Goal: Information Seeking & Learning: Learn about a topic

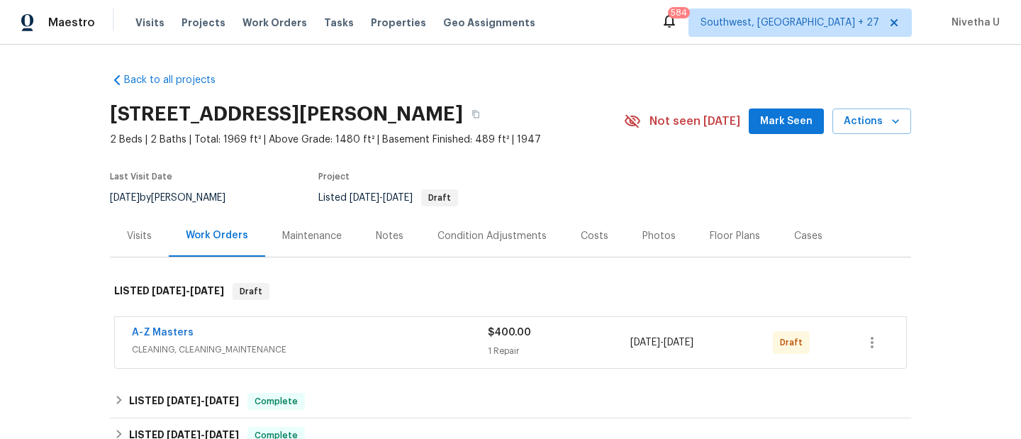
click at [237, 30] on div "Visits Projects Work Orders Tasks Properties Geo Assignments" at bounding box center [343, 23] width 417 height 28
click at [242, 26] on span "Work Orders" at bounding box center [274, 23] width 64 height 14
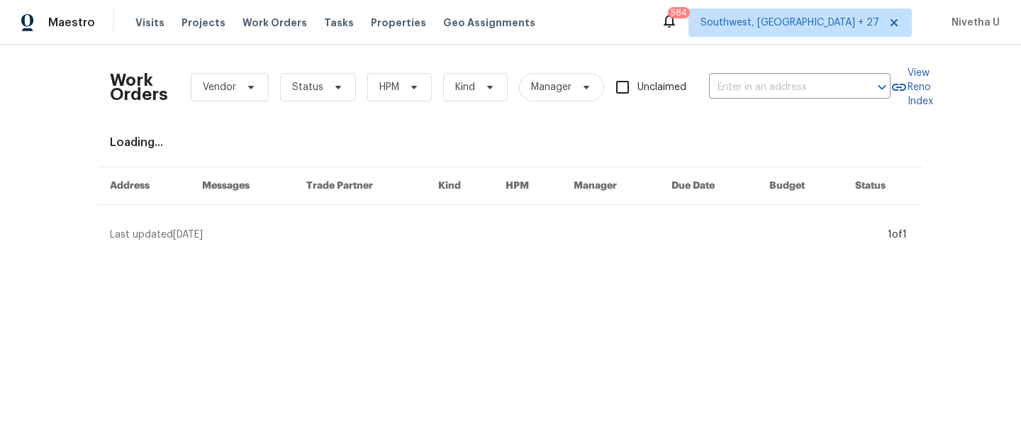
click at [726, 102] on div "Work Orders Vendor Status HPM Kind Manager Unclaimed ​" at bounding box center [500, 87] width 780 height 62
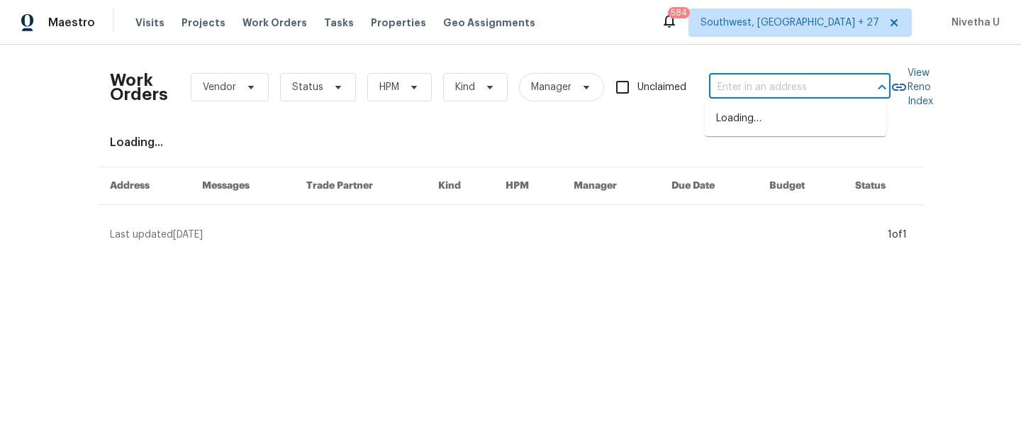
click at [726, 89] on input "text" at bounding box center [780, 88] width 142 height 22
paste input "[STREET_ADDRESS]"
type input "[STREET_ADDRESS]"
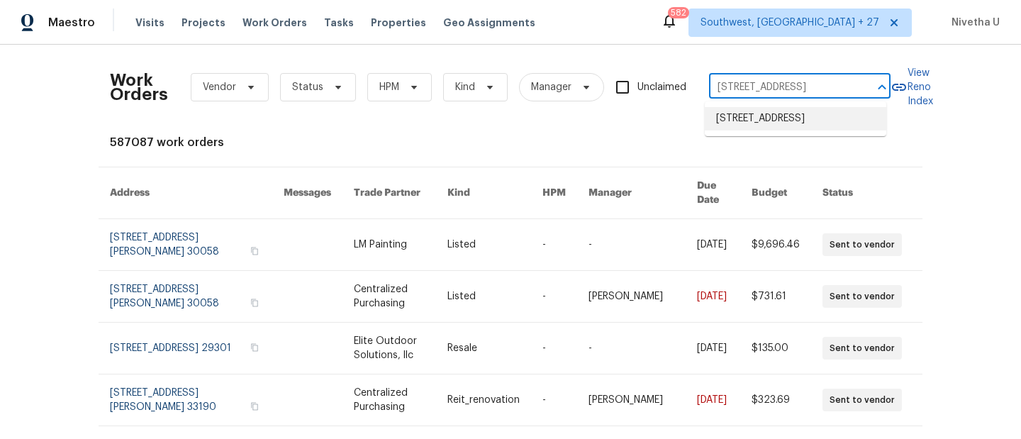
click at [774, 125] on li "[STREET_ADDRESS]" at bounding box center [794, 118] width 181 height 23
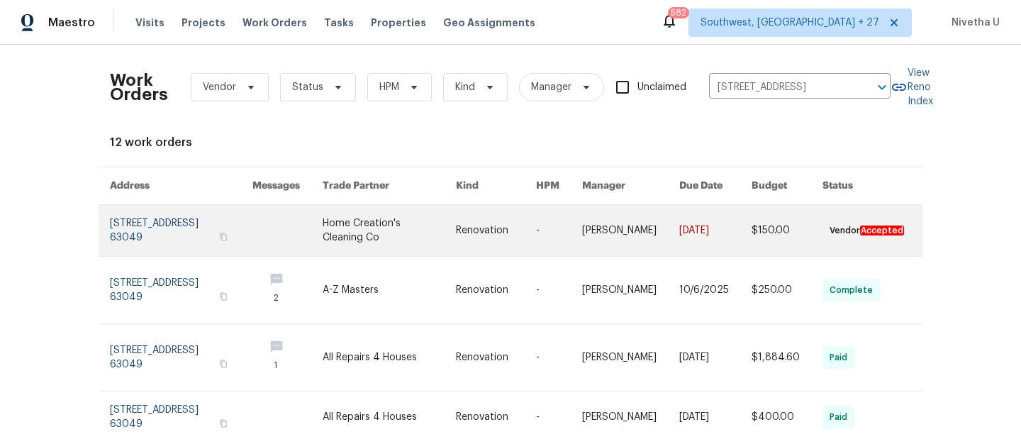
click at [151, 232] on link at bounding box center [181, 230] width 142 height 51
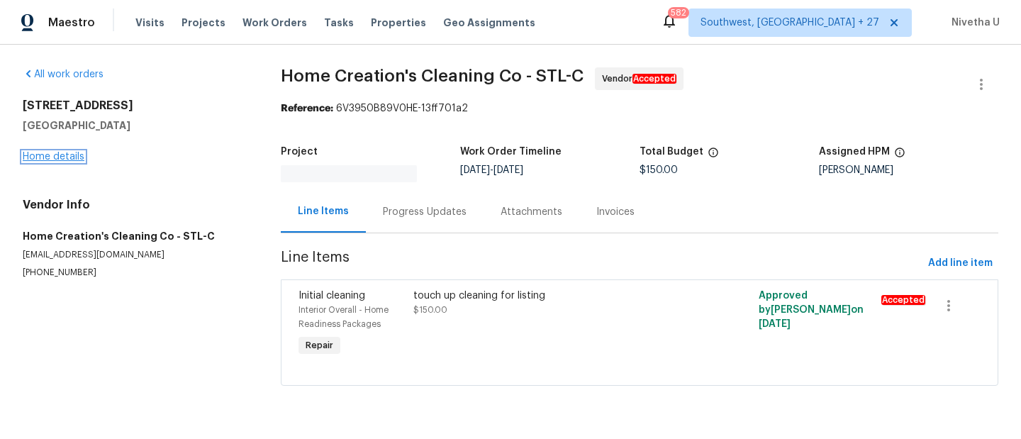
click at [48, 156] on link "Home details" at bounding box center [54, 157] width 62 height 10
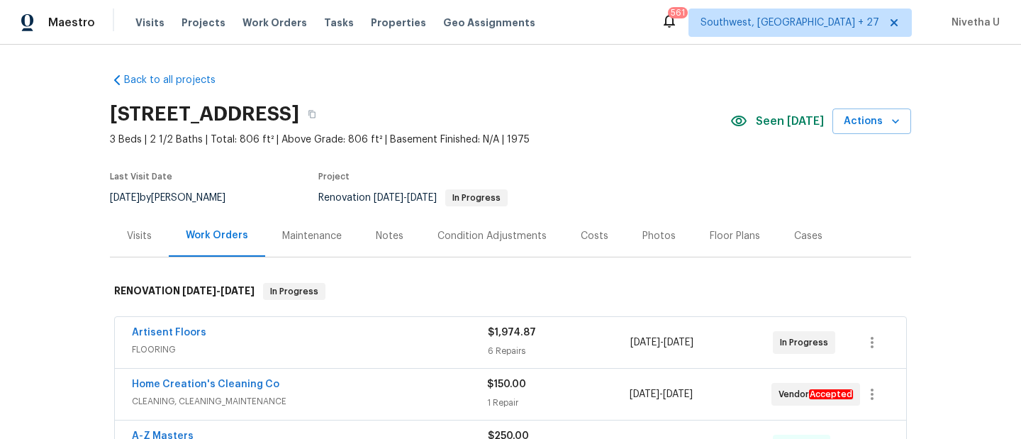
scroll to position [724, 0]
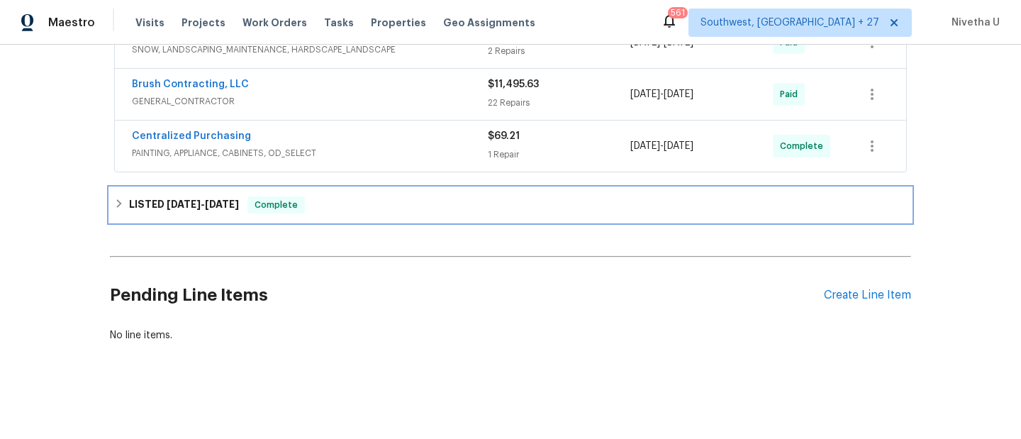
click at [321, 207] on div "LISTED [DATE] - [DATE] Complete" at bounding box center [510, 205] width 801 height 34
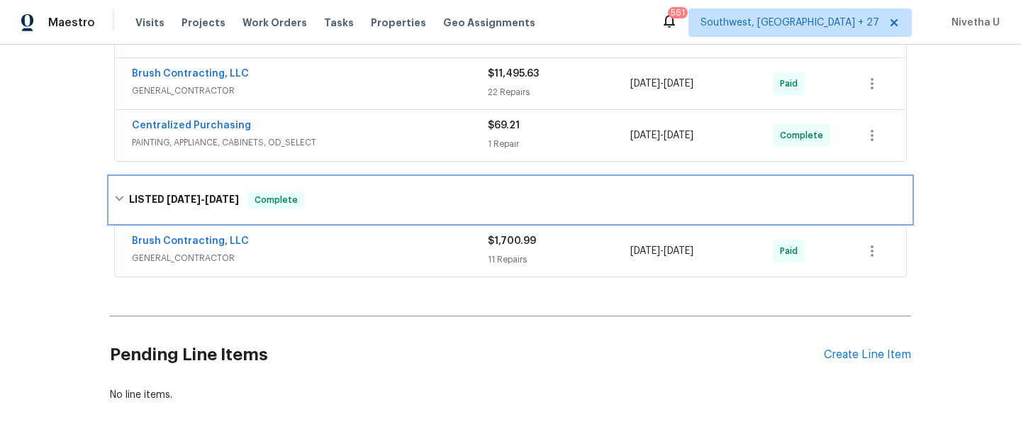
scroll to position [794, 0]
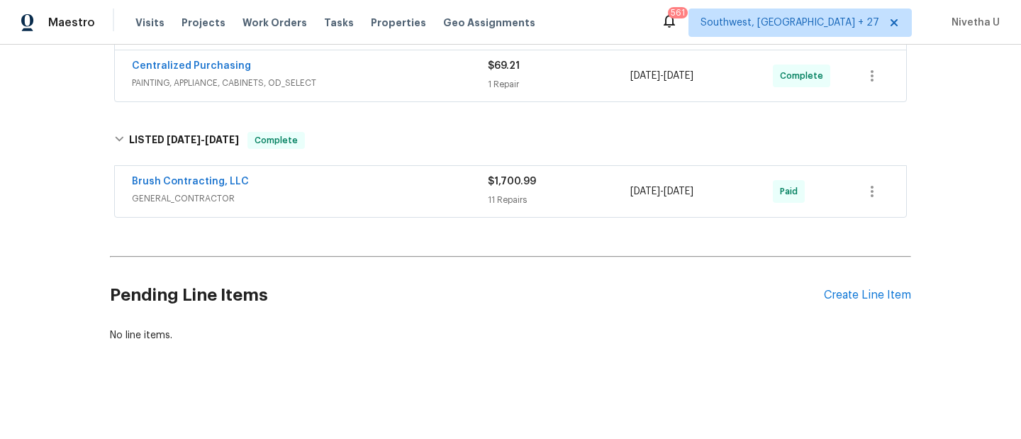
click at [315, 191] on span "GENERAL_CONTRACTOR" at bounding box center [310, 198] width 356 height 14
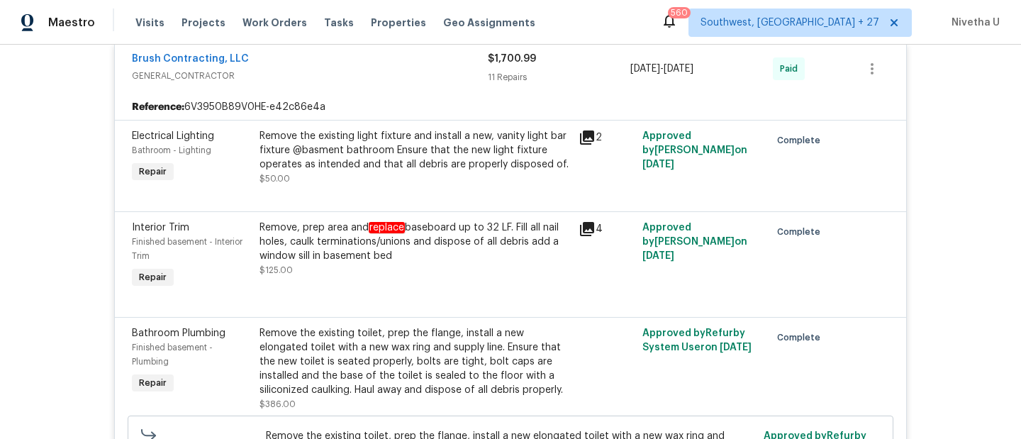
scroll to position [768, 0]
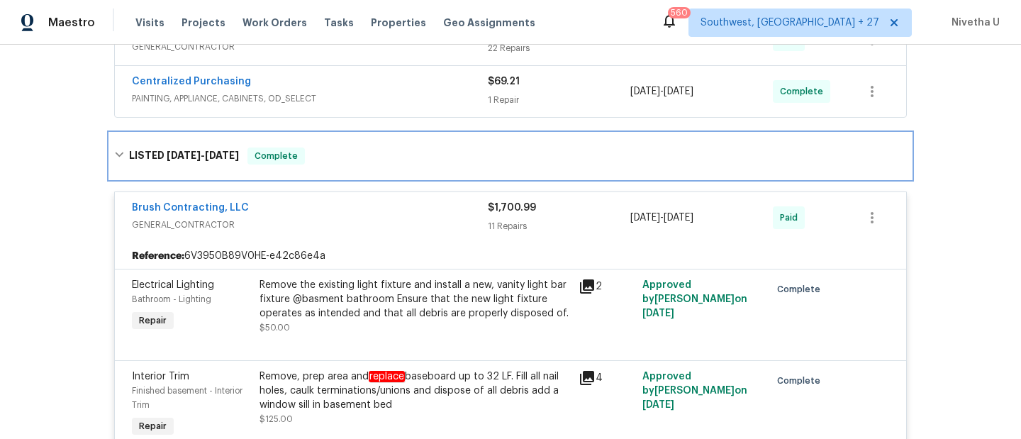
click at [356, 169] on div "LISTED [DATE] - [DATE] Complete" at bounding box center [510, 155] width 801 height 45
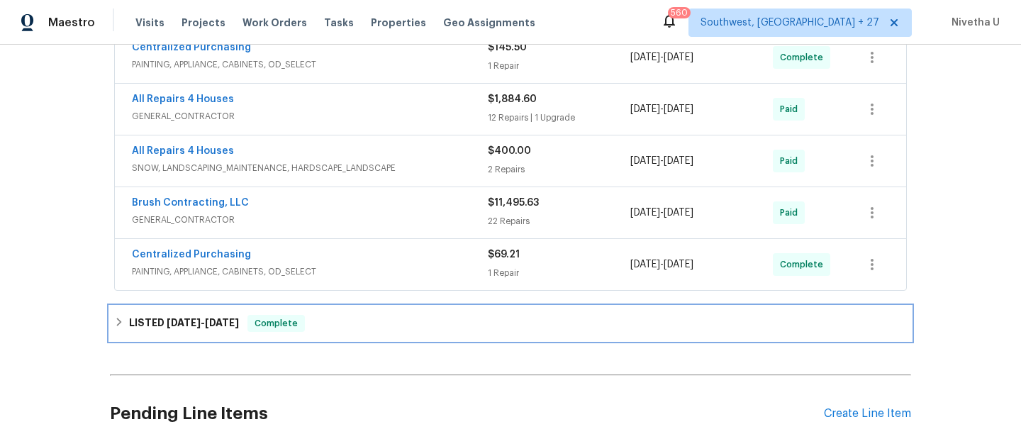
scroll to position [592, 0]
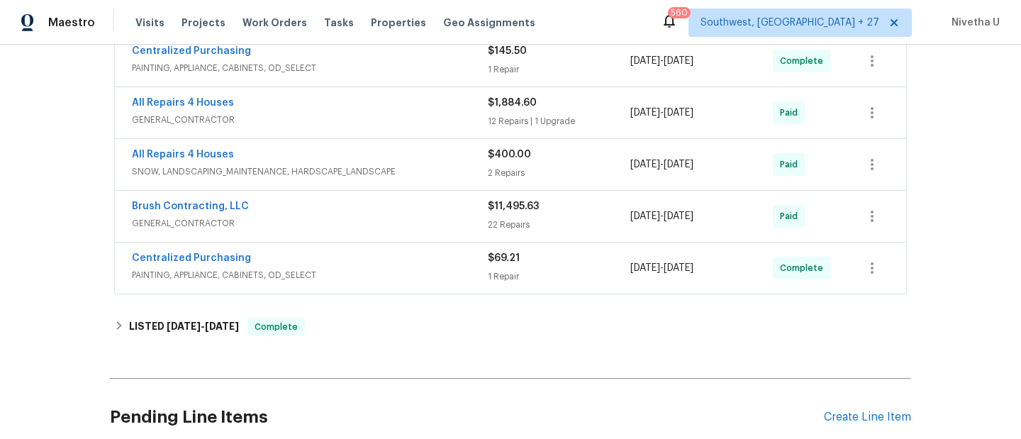
drag, startPoint x: 359, startPoint y: 264, endPoint x: 359, endPoint y: 256, distance: 7.8
click at [359, 255] on div "Centralized Purchasing" at bounding box center [310, 259] width 356 height 17
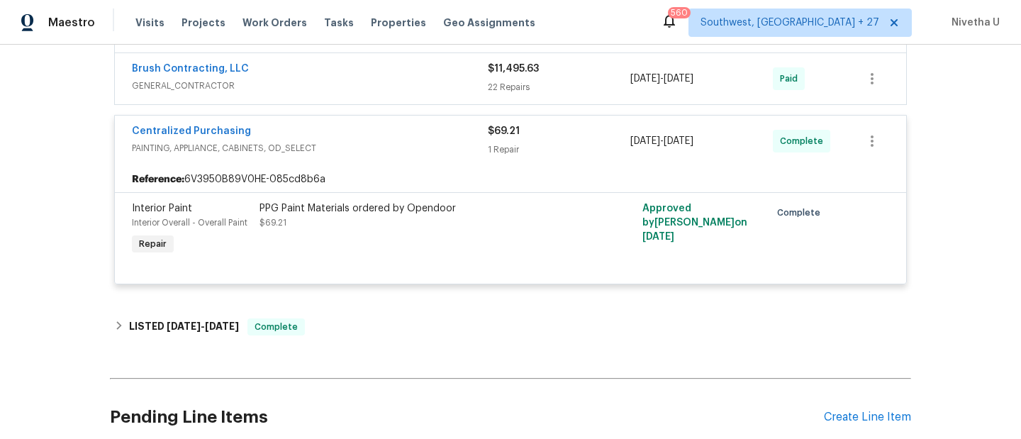
scroll to position [729, 0]
click at [342, 145] on span "PAINTING, APPLIANCE, CABINETS, OD_SELECT" at bounding box center [310, 149] width 356 height 14
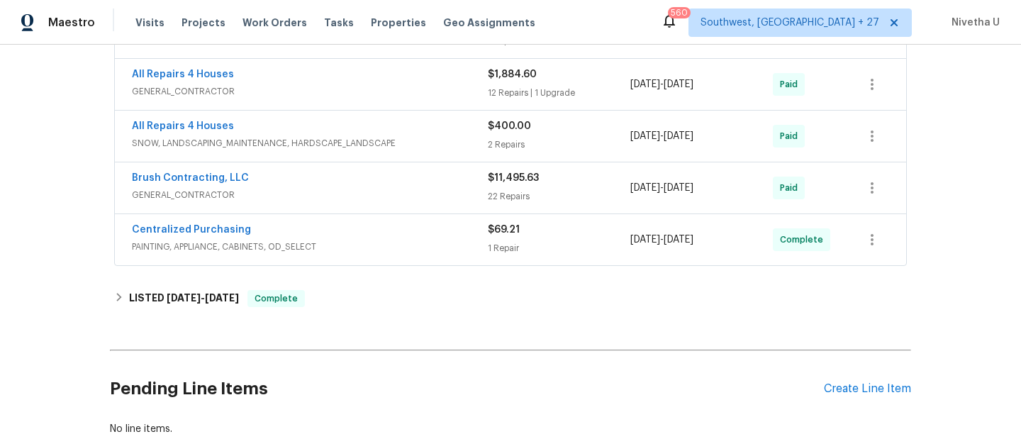
scroll to position [610, 0]
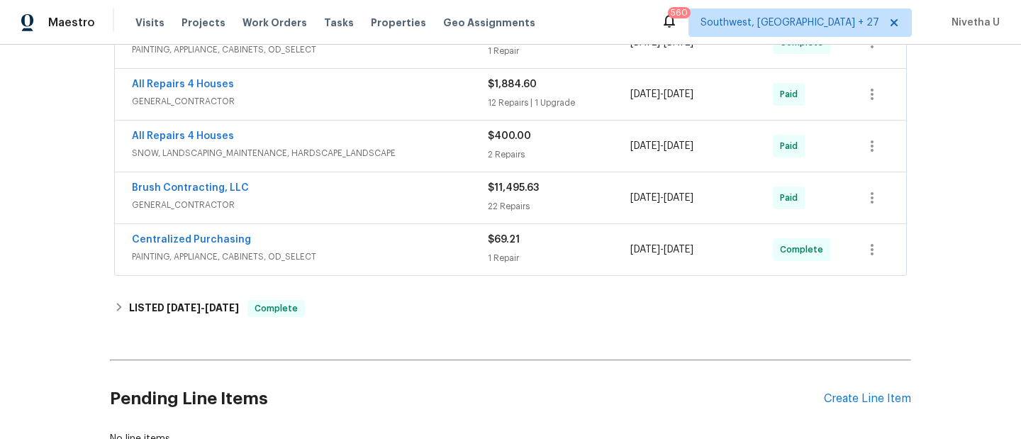
click at [320, 226] on div "Centralized Purchasing PAINTING, APPLIANCE, CABINETS, OD_SELECT $69.21 1 Repair…" at bounding box center [510, 249] width 791 height 51
click at [313, 200] on span "GENERAL_CONTRACTOR" at bounding box center [310, 205] width 356 height 14
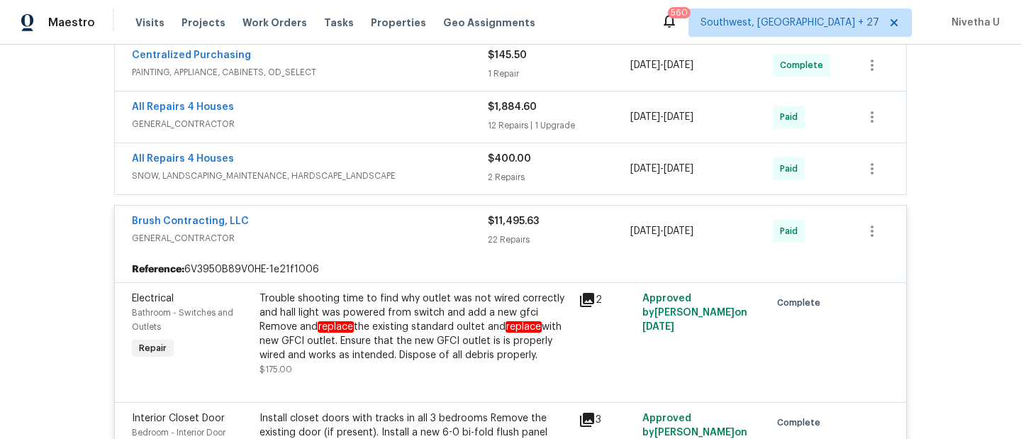
scroll to position [586, 0]
click at [370, 222] on div "Brush Contracting, LLC" at bounding box center [310, 223] width 356 height 17
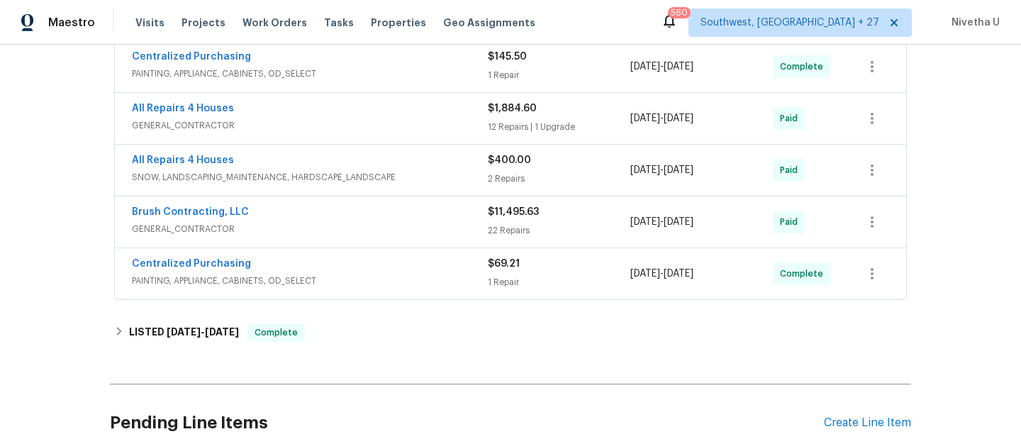
click at [425, 189] on div "All Repairs 4 Houses SNOW, LANDSCAPING_MAINTENANCE, HARDSCAPE_LANDSCAPE $400.00…" at bounding box center [510, 170] width 791 height 51
click at [423, 177] on span "SNOW, LANDSCAPING_MAINTENANCE, HARDSCAPE_LANDSCAPE" at bounding box center [310, 177] width 356 height 14
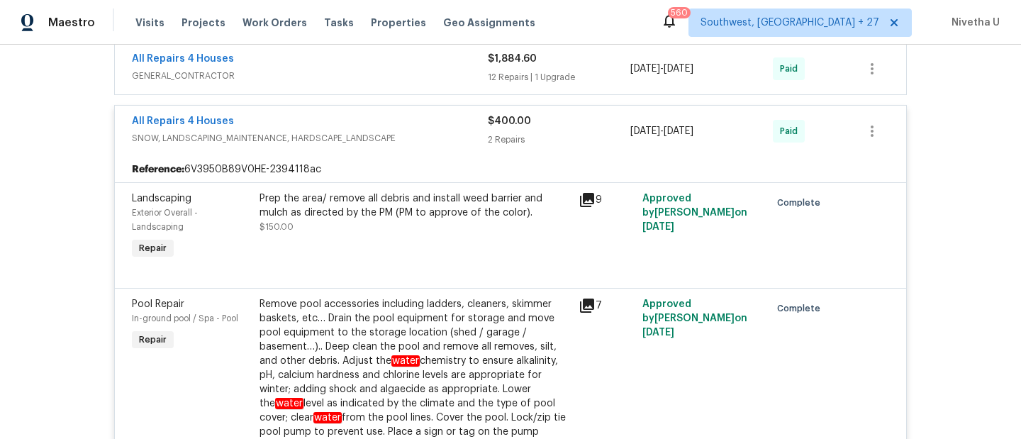
scroll to position [633, 0]
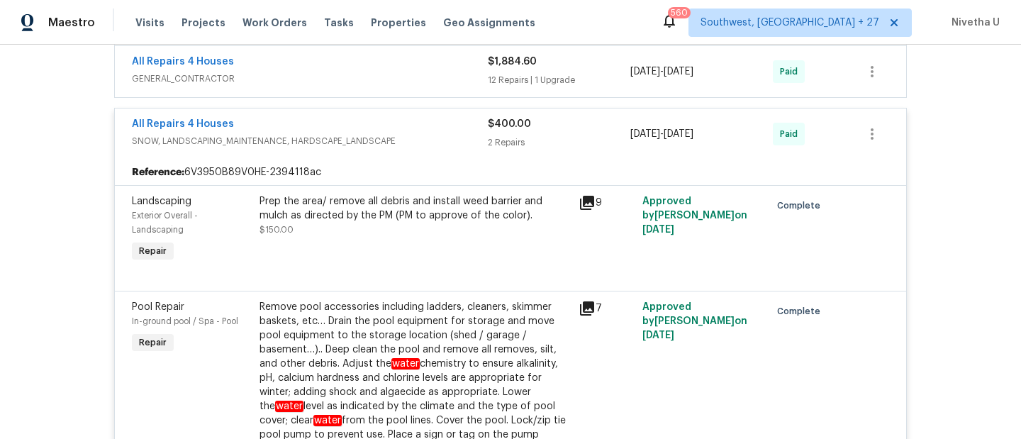
click at [404, 393] on div "Remove pool accessories including ladders, cleaners, skimmer baskets, etc… Drai…" at bounding box center [414, 385] width 310 height 170
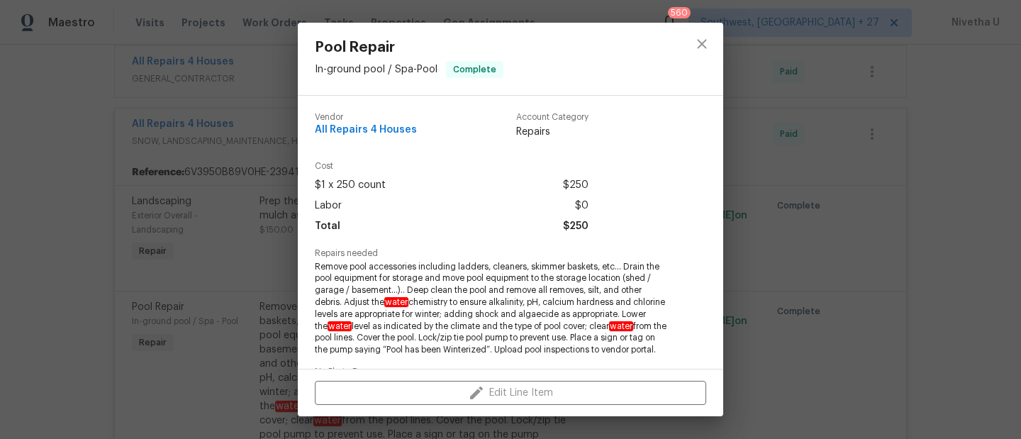
scroll to position [273, 0]
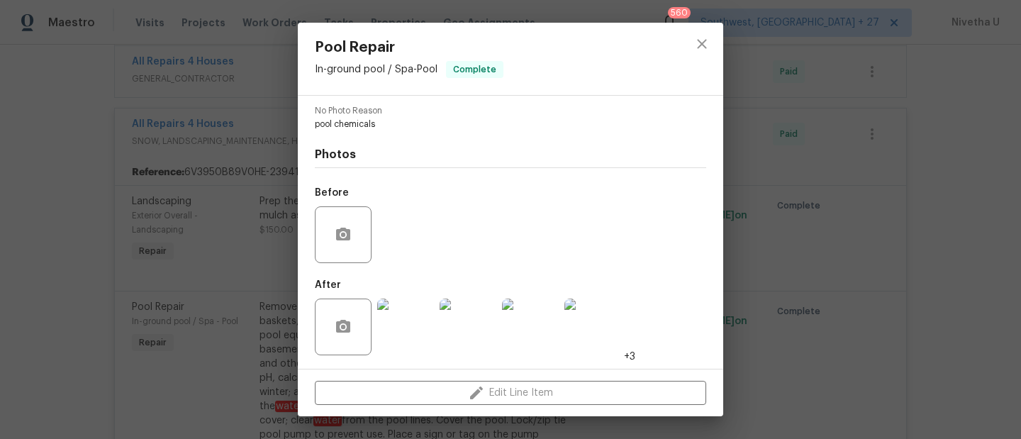
click at [394, 344] on img at bounding box center [405, 326] width 57 height 57
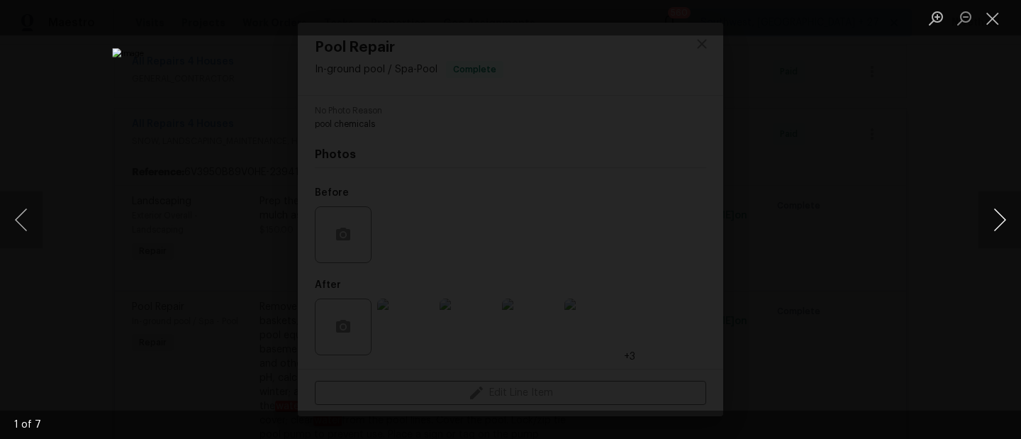
click at [998, 246] on button "Next image" at bounding box center [999, 219] width 43 height 57
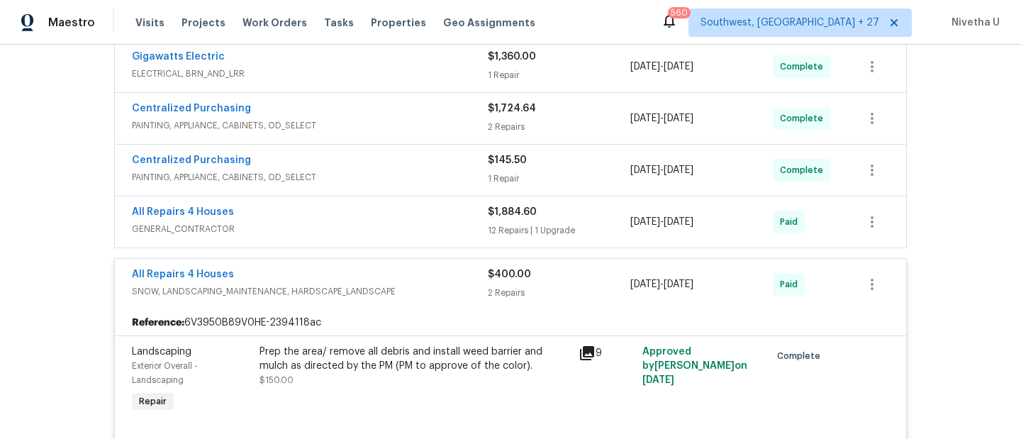
scroll to position [474, 0]
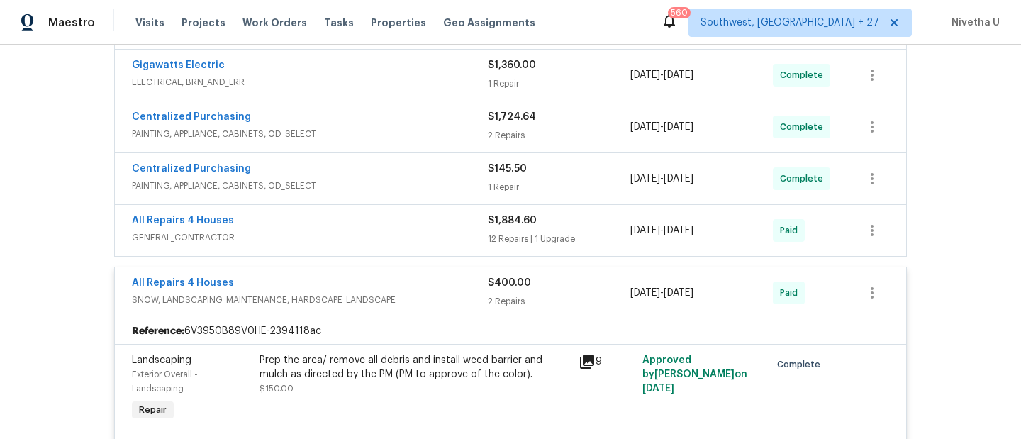
click at [413, 288] on div "All Repairs 4 Houses" at bounding box center [310, 284] width 356 height 17
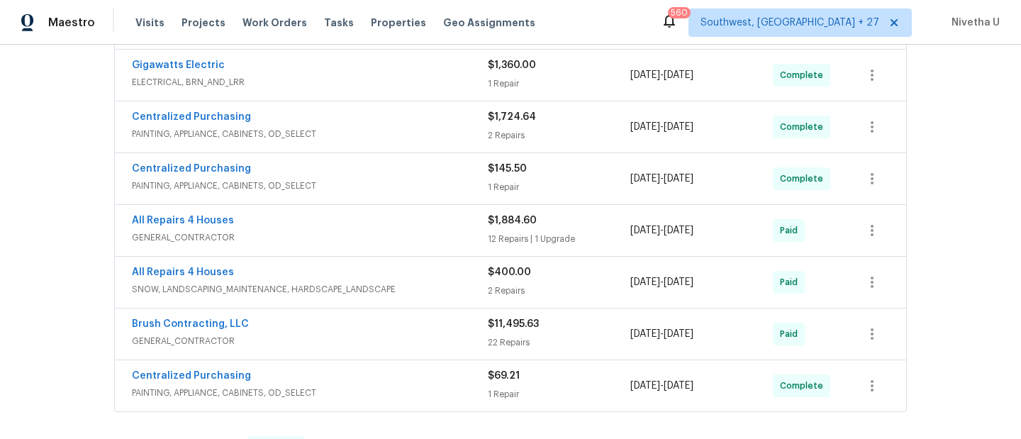
click at [393, 235] on span "GENERAL_CONTRACTOR" at bounding box center [310, 237] width 356 height 14
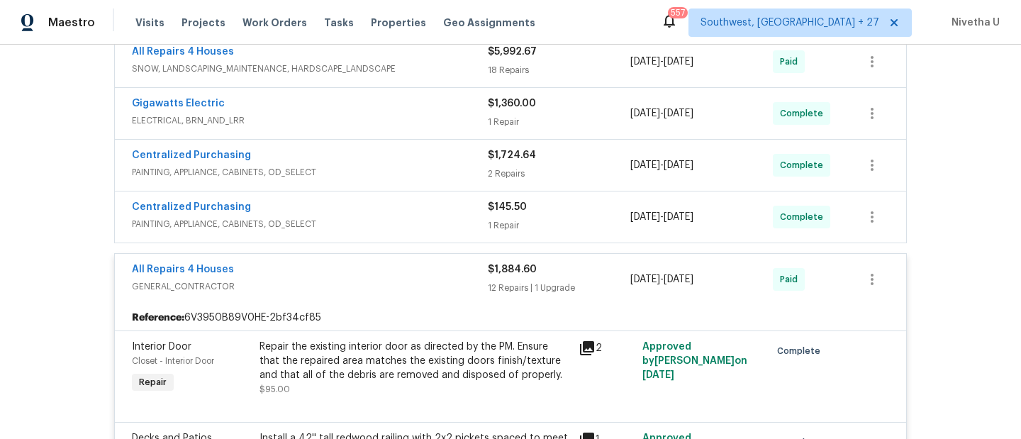
scroll to position [435, 0]
click at [407, 275] on div "All Repairs 4 Houses" at bounding box center [310, 271] width 356 height 17
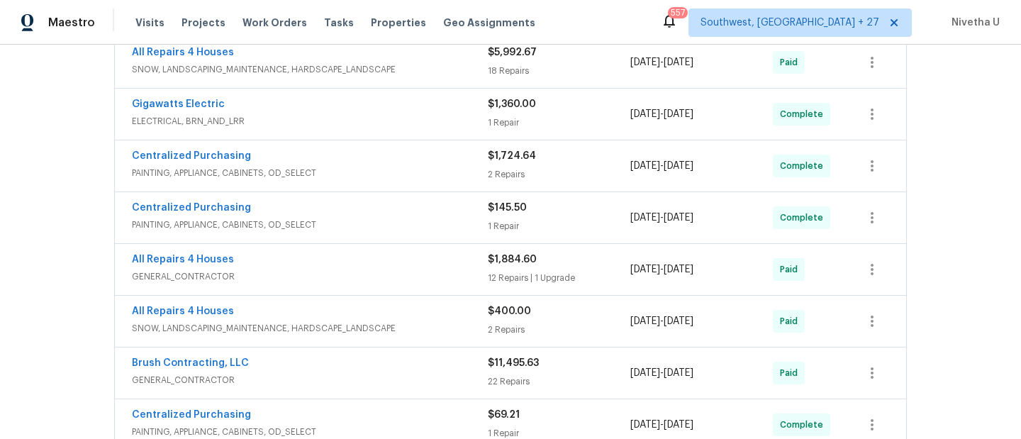
click at [403, 218] on span "PAINTING, APPLIANCE, CABINETS, OD_SELECT" at bounding box center [310, 225] width 356 height 14
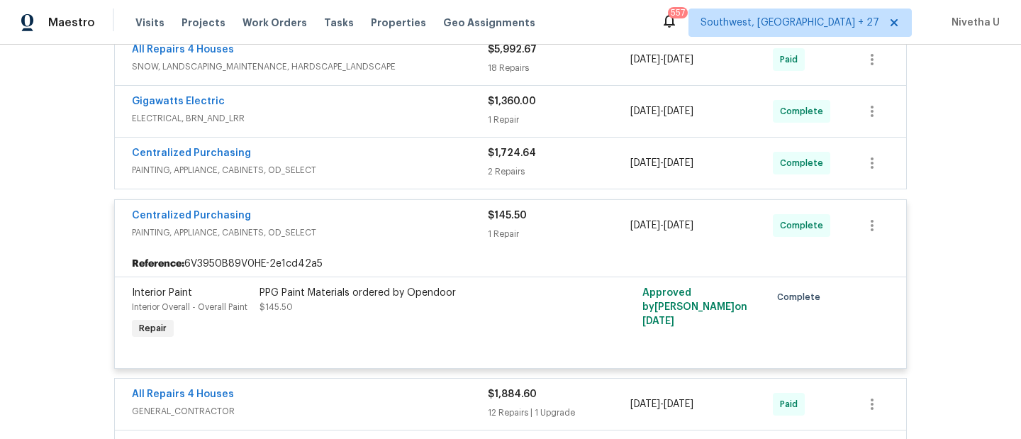
scroll to position [445, 0]
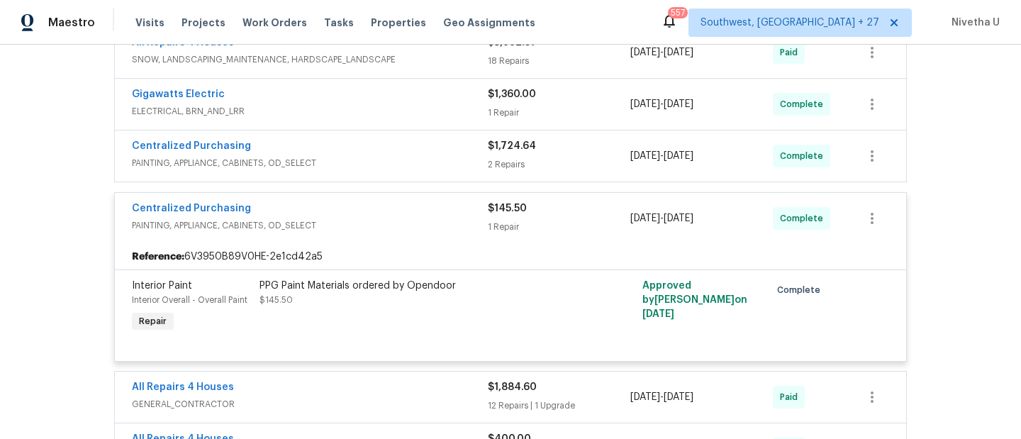
click at [393, 211] on div "Centralized Purchasing" at bounding box center [310, 209] width 356 height 17
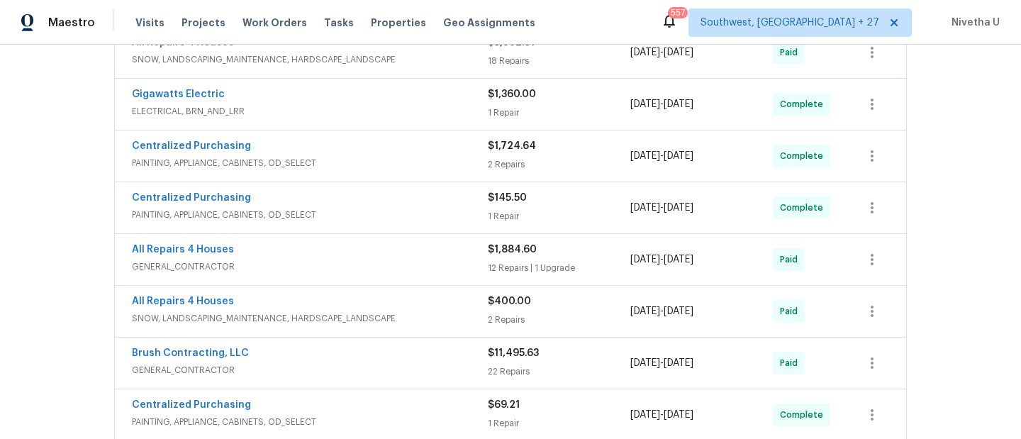
click at [383, 152] on div "Centralized Purchasing" at bounding box center [310, 147] width 356 height 17
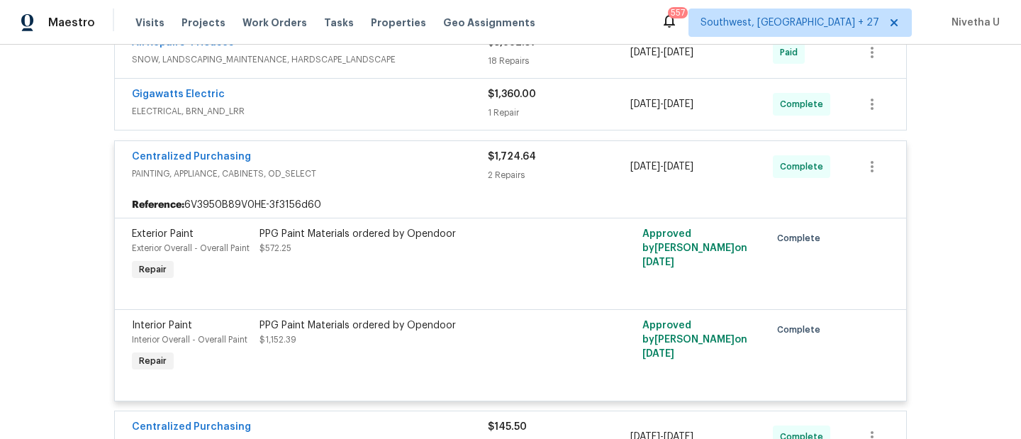
click at [388, 185] on div "Centralized Purchasing PAINTING, APPLIANCE, CABINETS, OD_SELECT $1,724.64 2 Rep…" at bounding box center [510, 166] width 791 height 51
click at [382, 169] on span "PAINTING, APPLIANCE, CABINETS, OD_SELECT" at bounding box center [310, 174] width 356 height 14
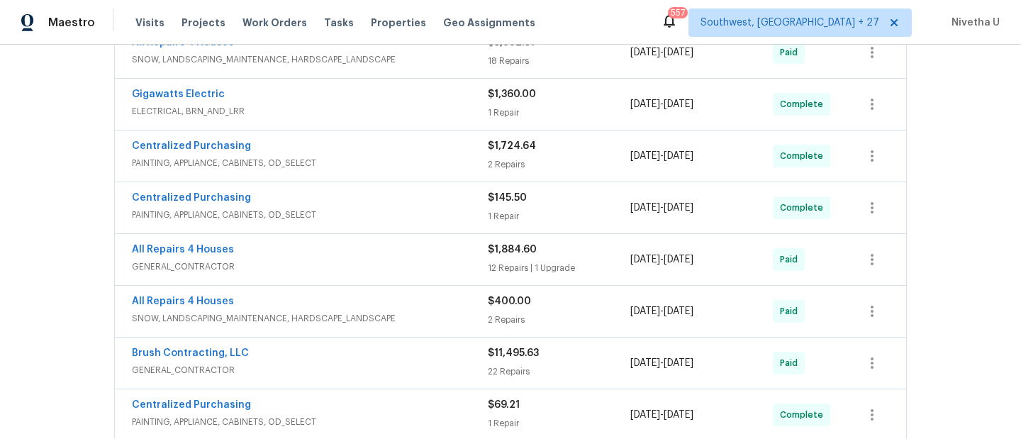
click at [372, 111] on span "ELECTRICAL, BRN_AND_LRR" at bounding box center [310, 111] width 356 height 14
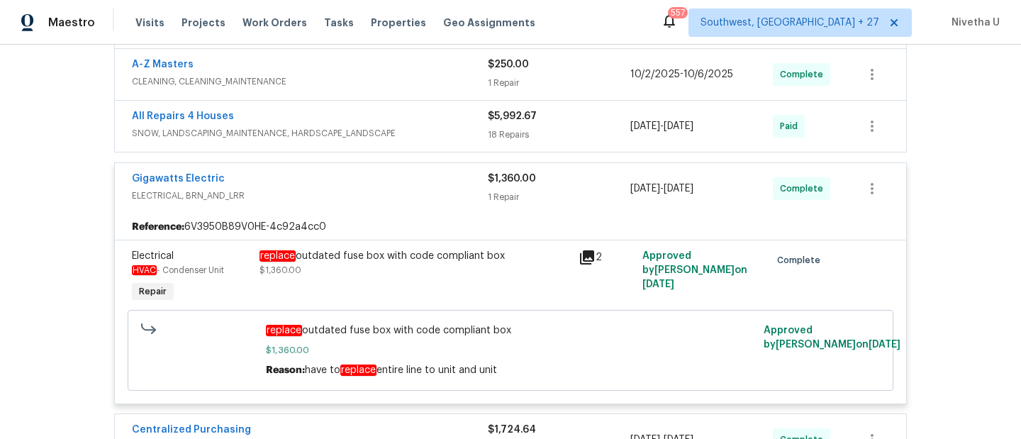
scroll to position [362, 0]
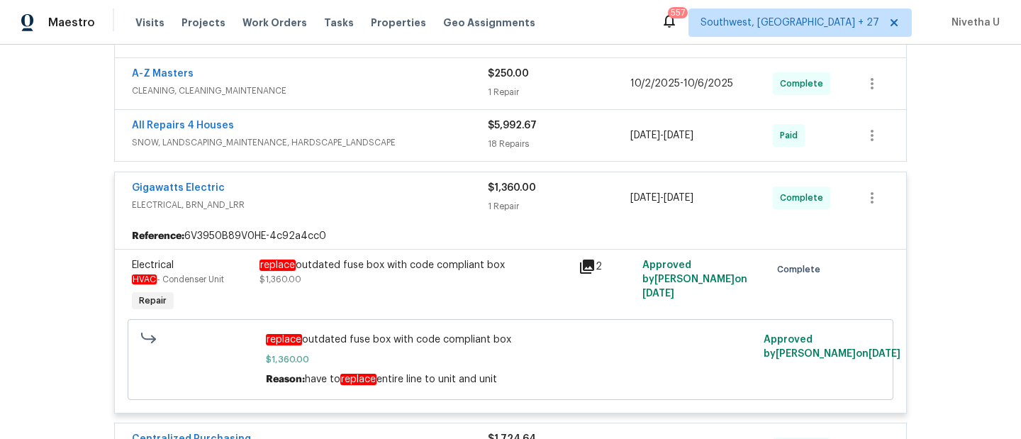
click at [376, 215] on div "Gigawatts Electric ELECTRICAL, BRN_AND_LRR $1,360.00 1 Repair [DATE] - [DATE] C…" at bounding box center [510, 197] width 791 height 51
click at [416, 188] on div "Gigawatts Electric" at bounding box center [310, 189] width 356 height 17
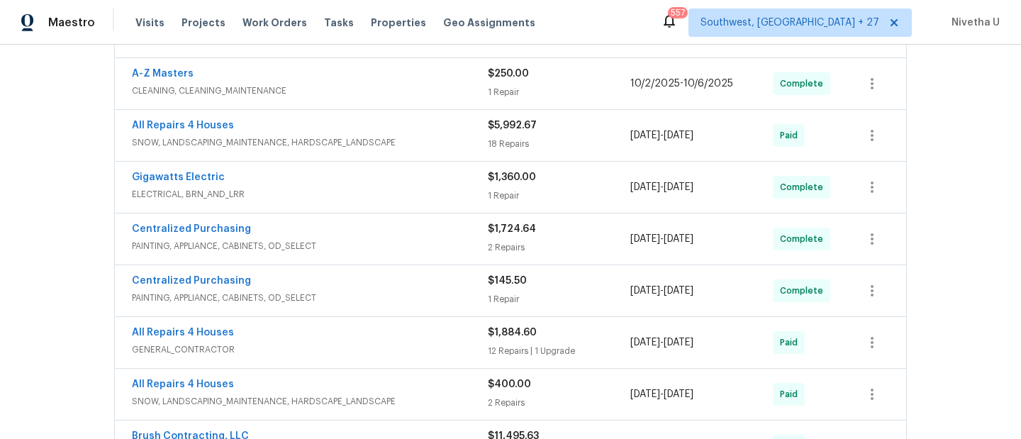
click at [426, 126] on div "All Repairs 4 Houses" at bounding box center [310, 126] width 356 height 17
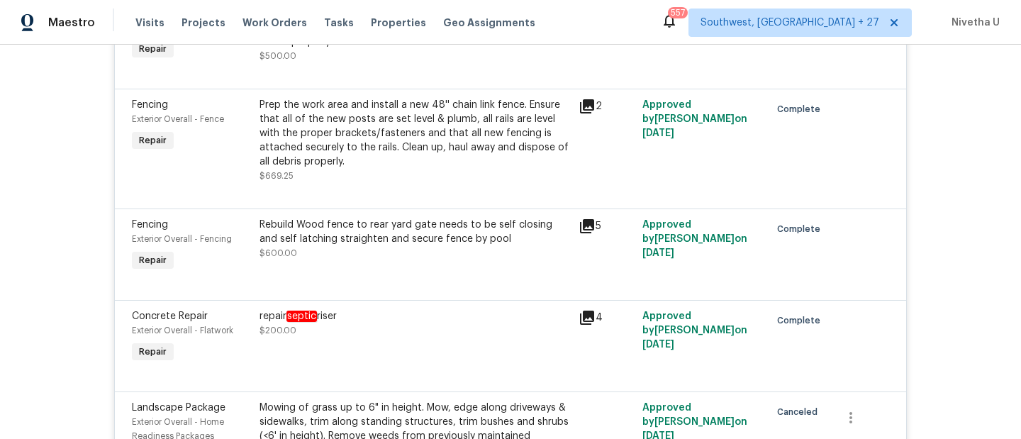
scroll to position [814, 0]
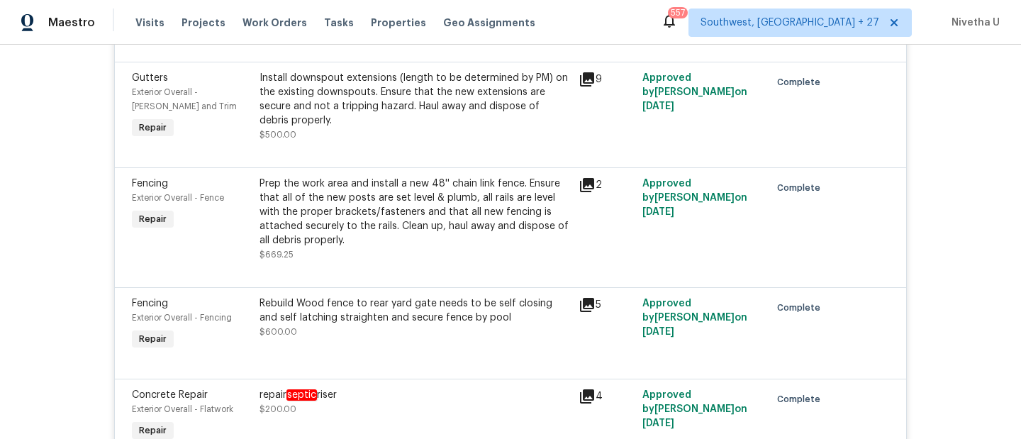
click at [330, 391] on div "repair septic riser" at bounding box center [414, 395] width 310 height 14
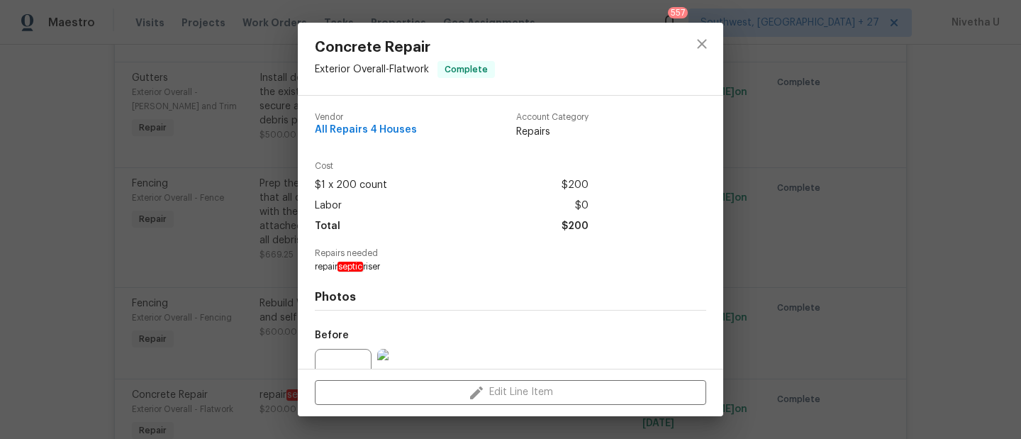
scroll to position [142, 0]
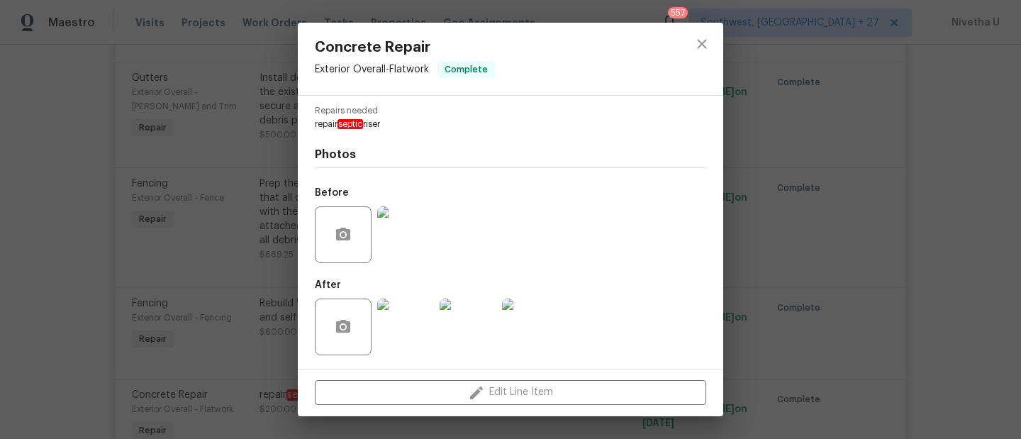
click at [410, 234] on img at bounding box center [405, 234] width 57 height 57
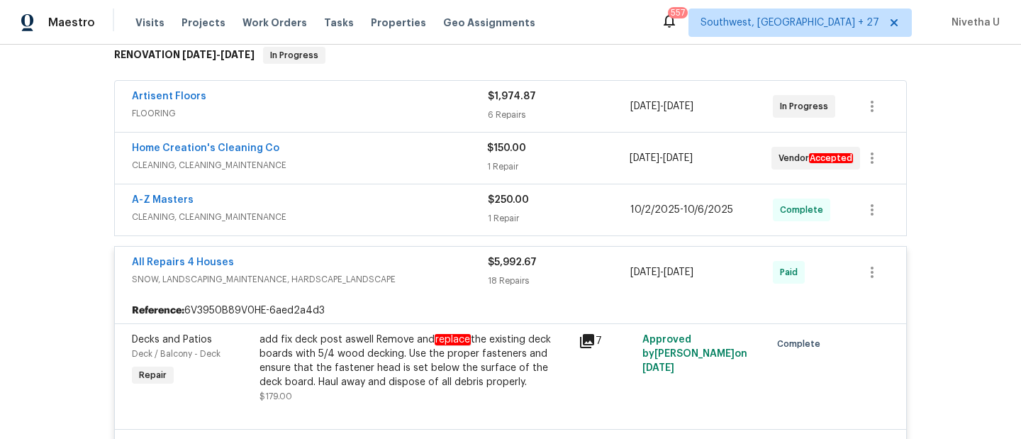
scroll to position [233, 0]
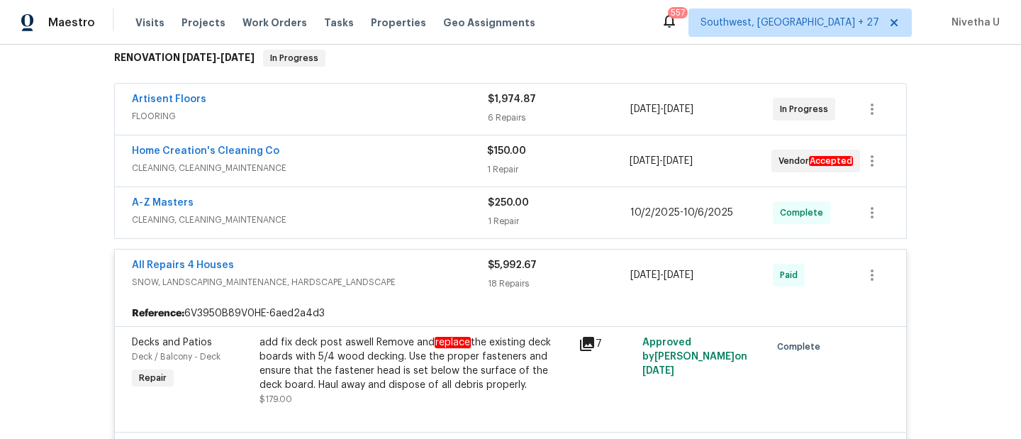
click at [432, 267] on div "All Repairs 4 Houses" at bounding box center [310, 266] width 356 height 17
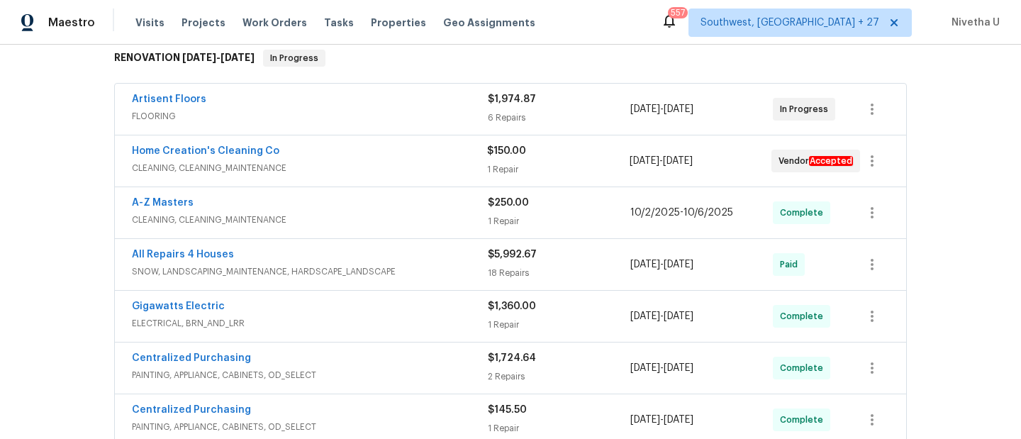
click at [414, 215] on span "CLEANING, CLEANING_MAINTENANCE" at bounding box center [310, 220] width 356 height 14
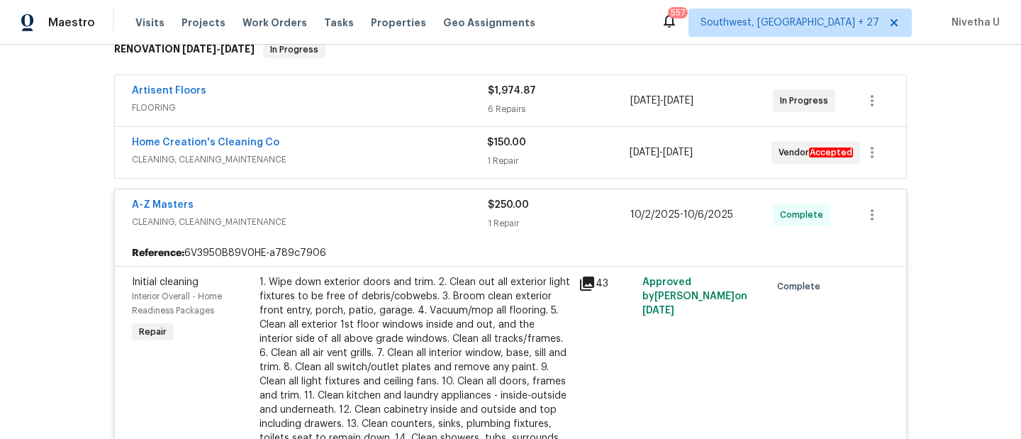
scroll to position [241, 0]
click at [379, 220] on span "CLEANING, CLEANING_MAINTENANCE" at bounding box center [310, 222] width 356 height 14
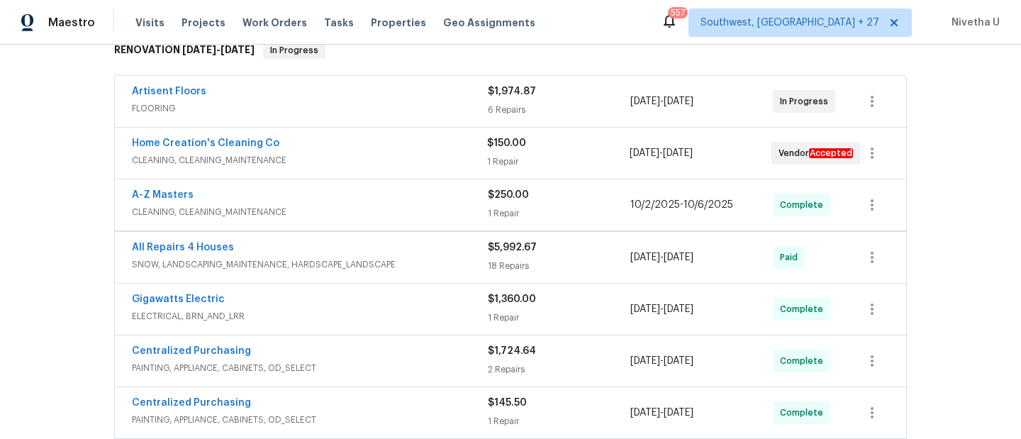
click at [366, 167] on span "CLEANING, CLEANING_MAINTENANCE" at bounding box center [309, 160] width 355 height 14
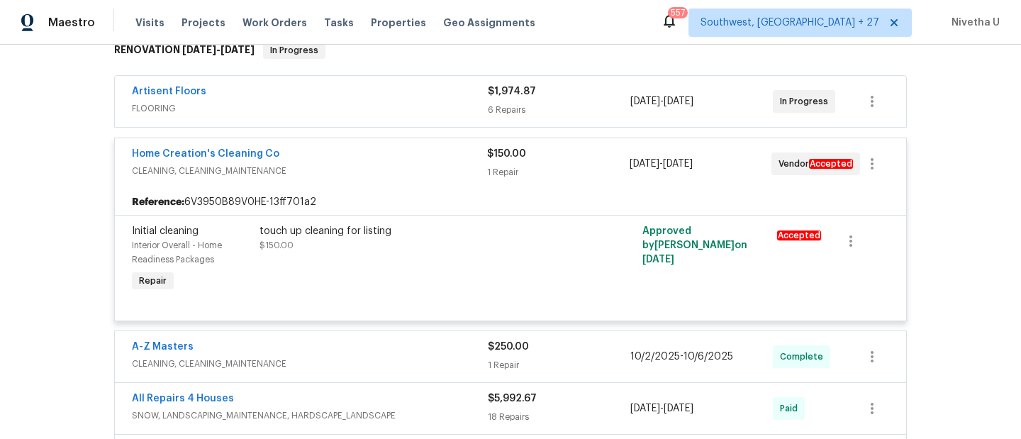
click at [368, 167] on span "CLEANING, CLEANING_MAINTENANCE" at bounding box center [309, 171] width 355 height 14
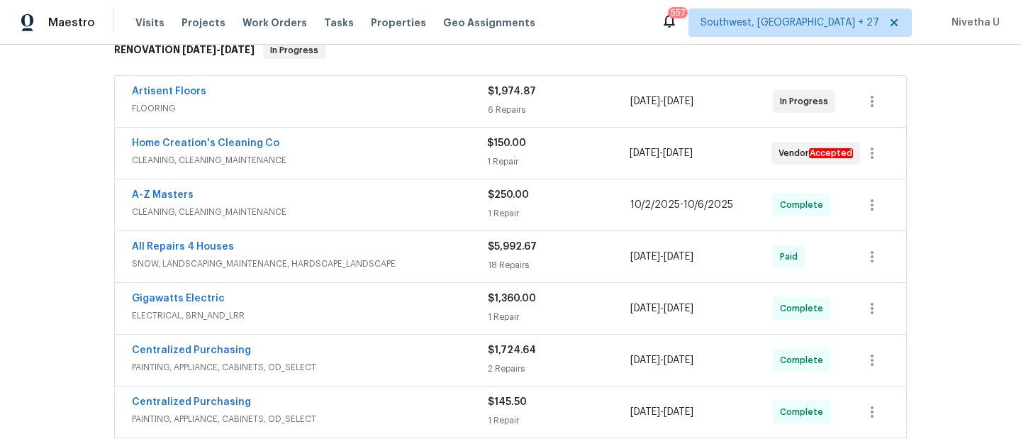
click at [367, 121] on div "Artisent Floors FLOORING $1,974.87 6 Repairs [DATE] - [DATE] In Progress" at bounding box center [510, 101] width 791 height 51
click at [360, 106] on span "FLOORING" at bounding box center [310, 108] width 356 height 14
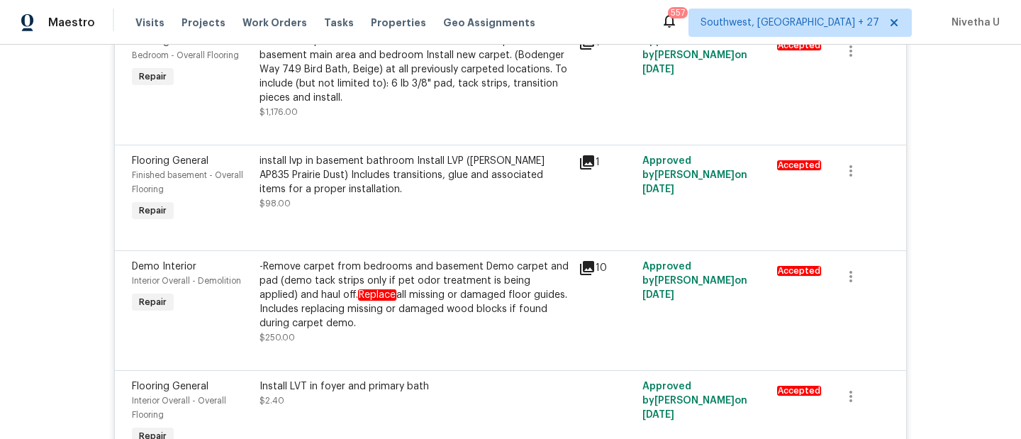
scroll to position [0, 0]
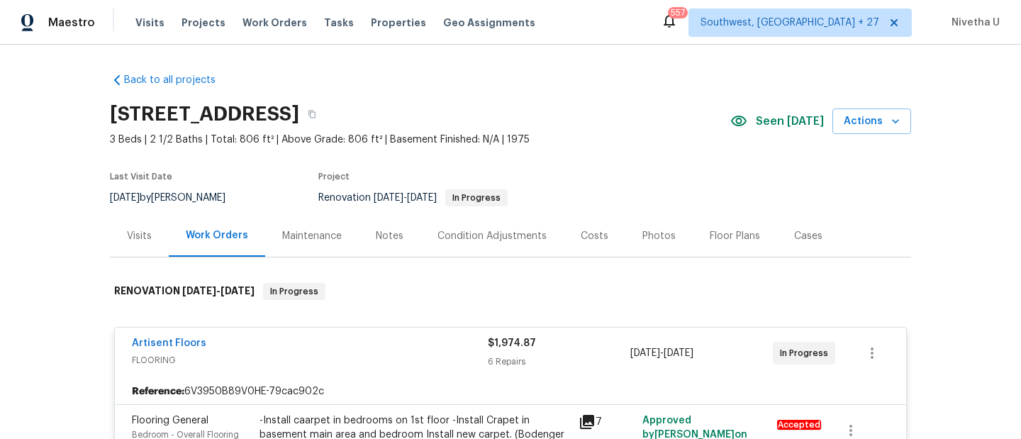
click at [392, 370] on div "Artisent Floors FLOORING $1,974.87 6 Repairs [DATE] - [DATE] In Progress" at bounding box center [510, 352] width 791 height 51
click at [381, 338] on div "Artisent Floors" at bounding box center [310, 344] width 356 height 17
